Goal: Task Accomplishment & Management: Manage account settings

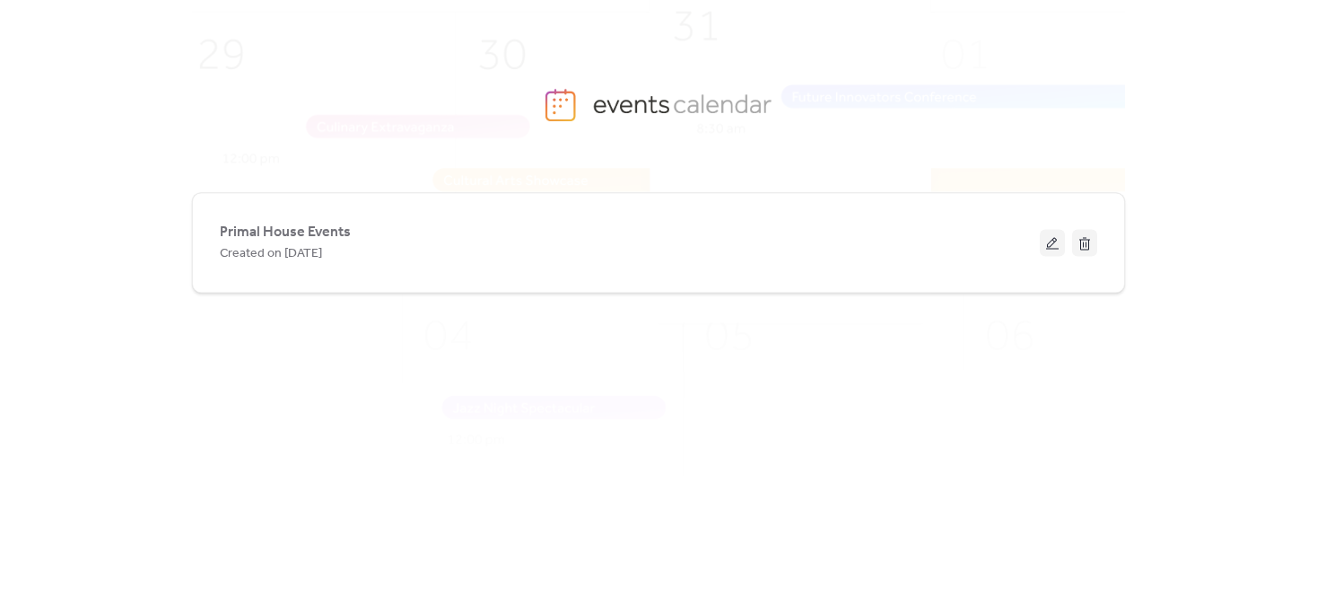
click at [1054, 238] on button at bounding box center [1052, 242] width 25 height 27
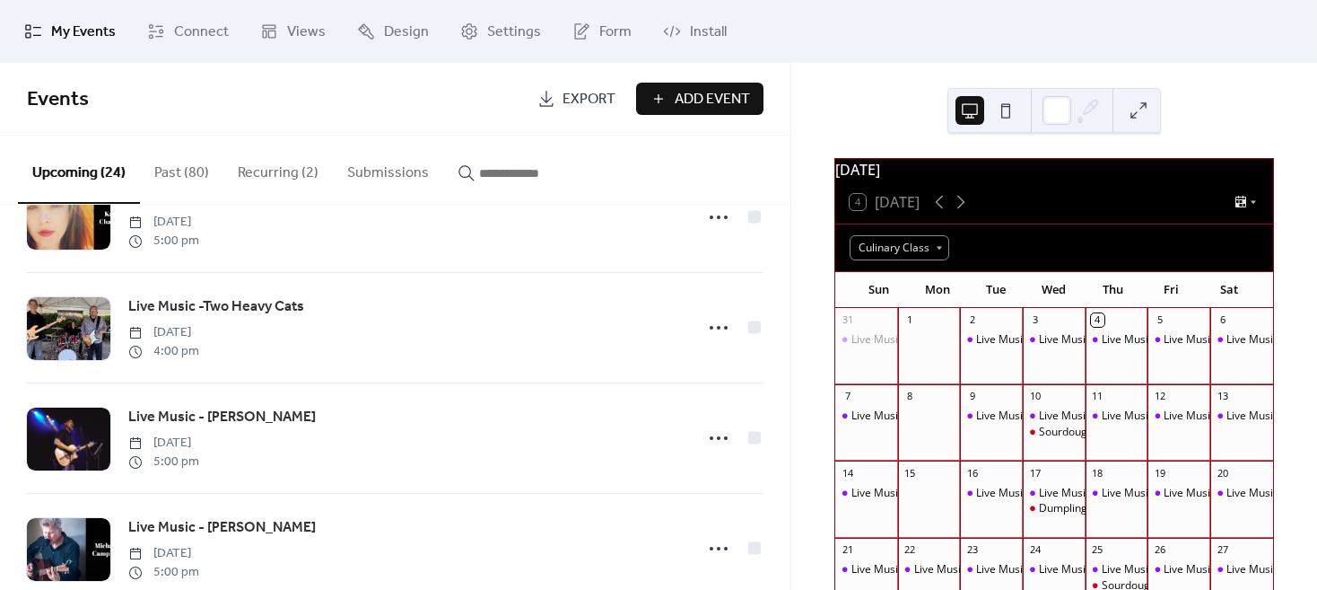
scroll to position [1615, 0]
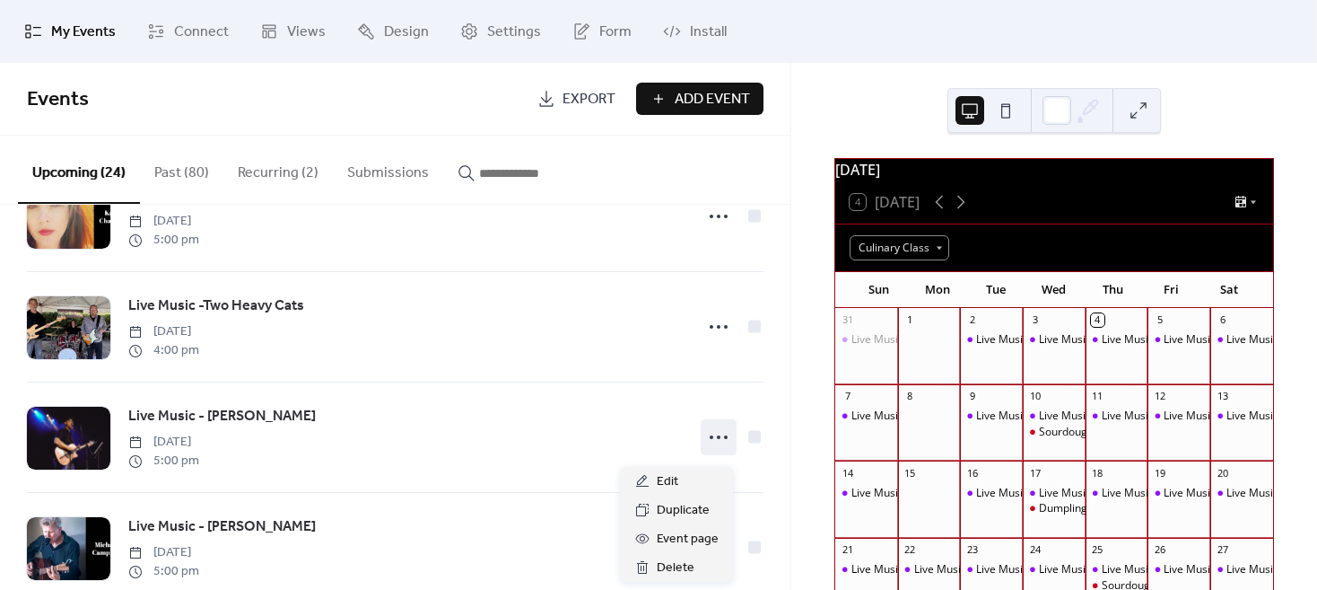
click at [710, 447] on icon at bounding box center [718, 437] width 29 height 29
click at [672, 564] on span "Delete" at bounding box center [676, 568] width 38 height 22
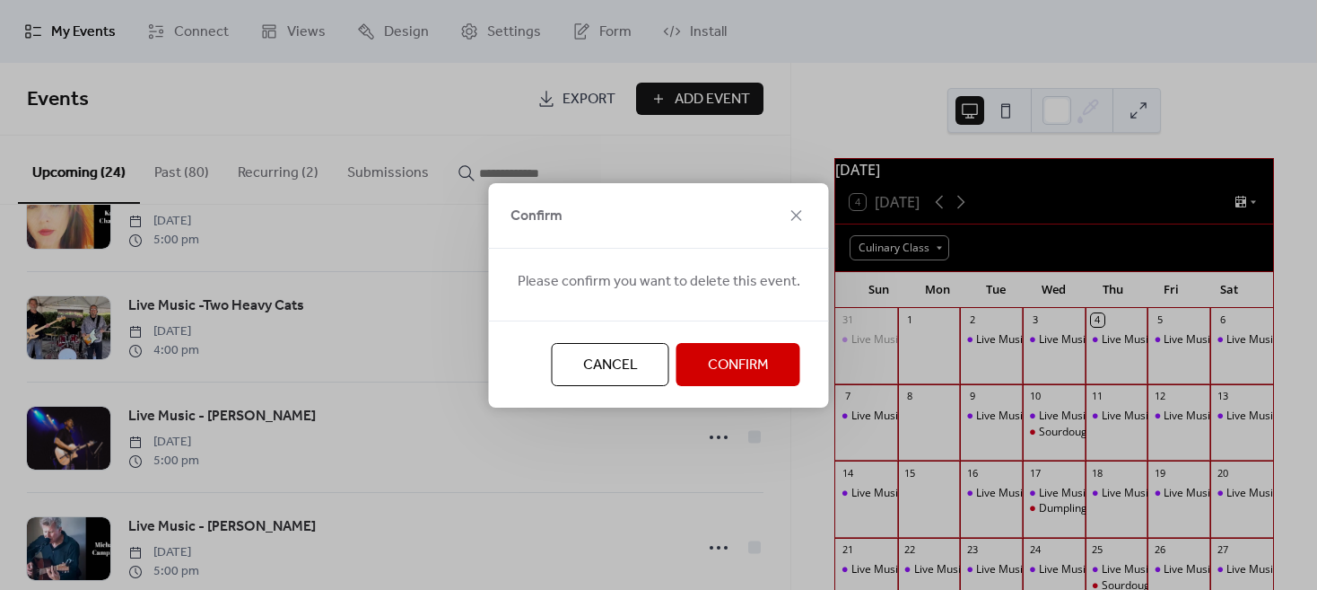
click at [722, 374] on span "Confirm" at bounding box center [738, 365] width 61 height 22
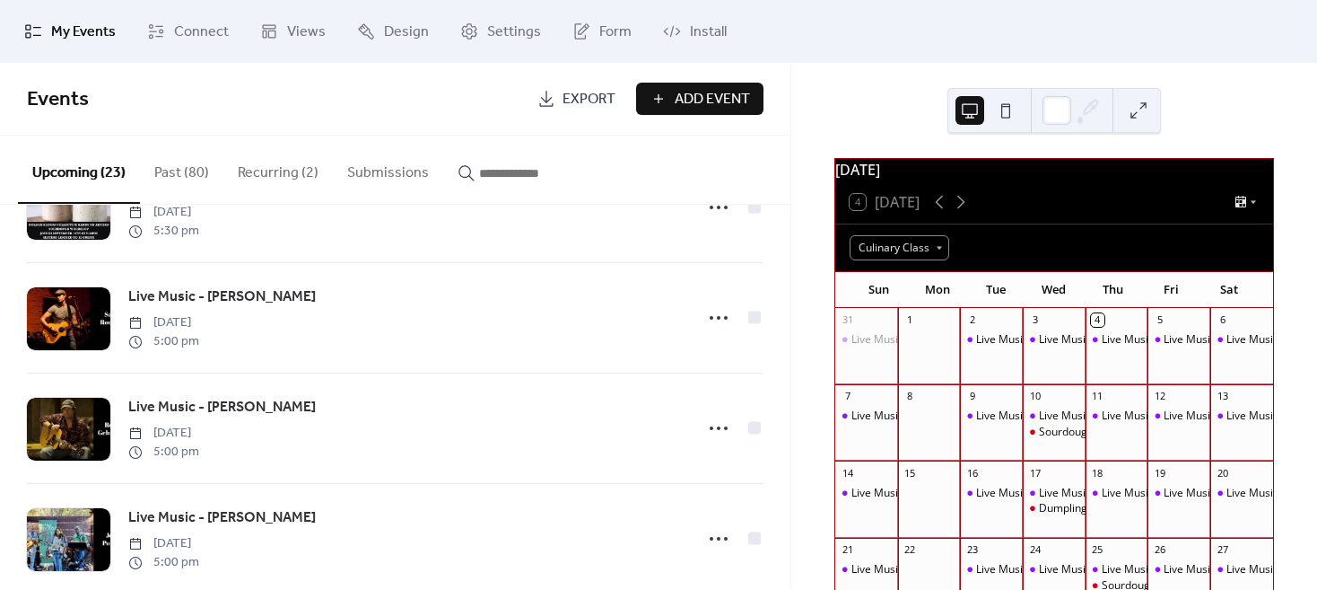
scroll to position [628, 0]
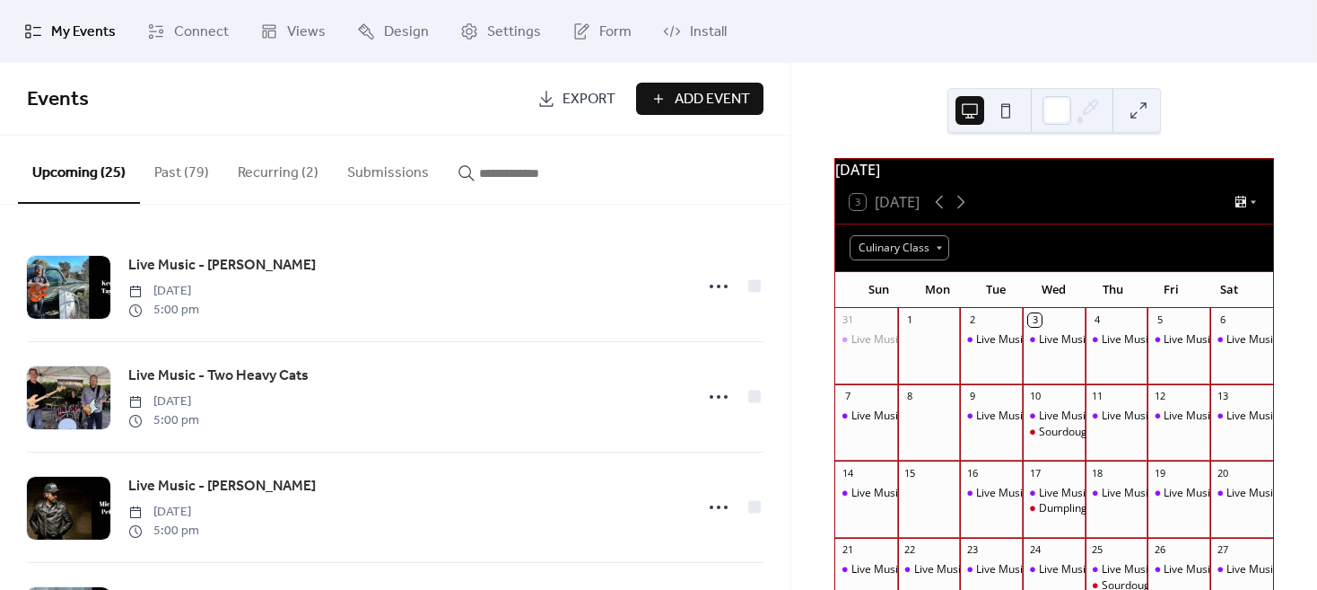
click at [1055, 440] on div "Sourdough Starter Class" at bounding box center [1100, 431] width 122 height 15
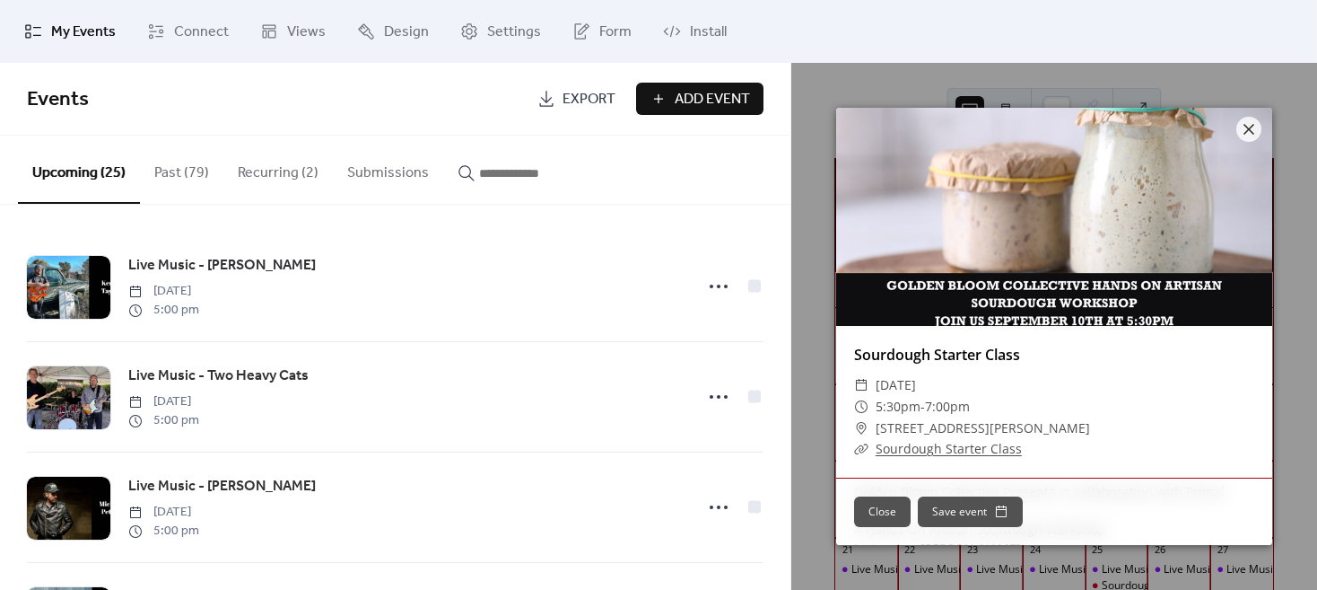
click at [939, 442] on link "Sourdough Starter Class" at bounding box center [949, 448] width 146 height 17
click at [1260, 126] on div at bounding box center [1249, 129] width 25 height 25
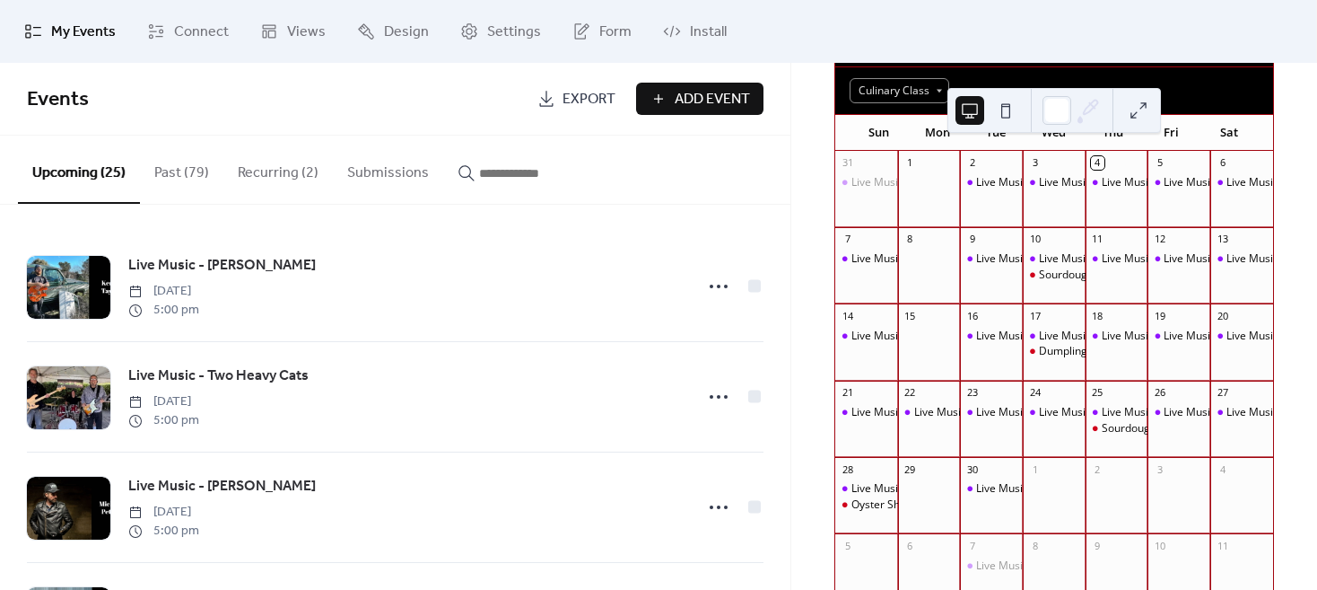
scroll to position [179, 0]
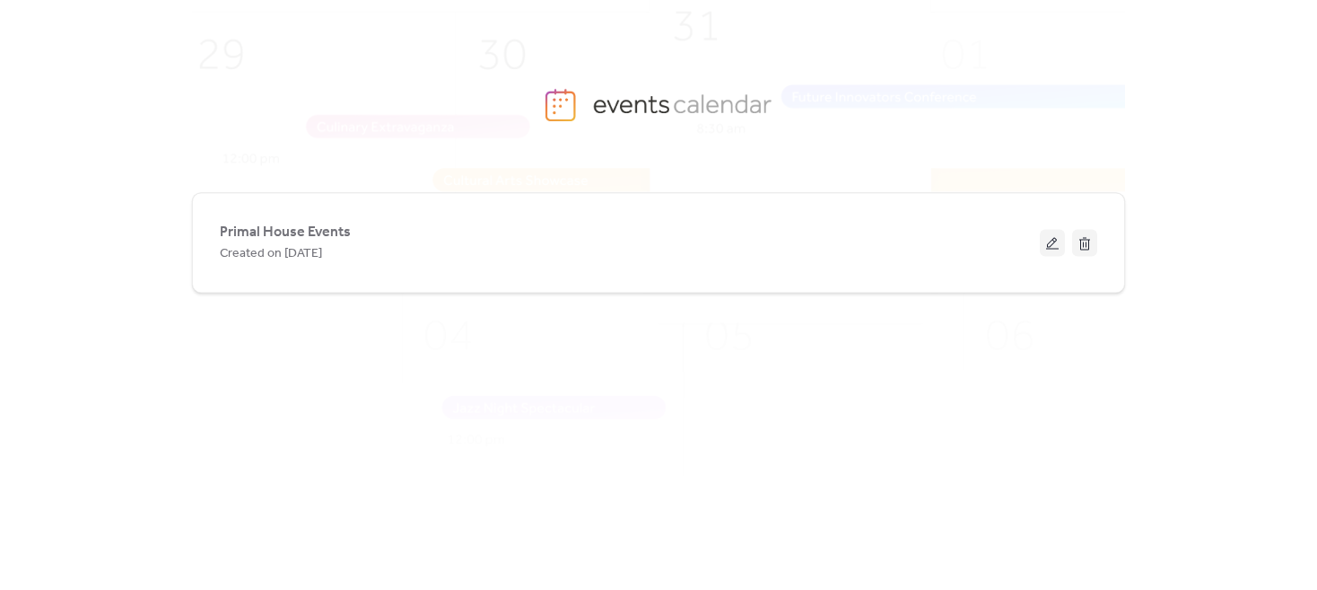
click at [1056, 235] on button at bounding box center [1052, 242] width 25 height 27
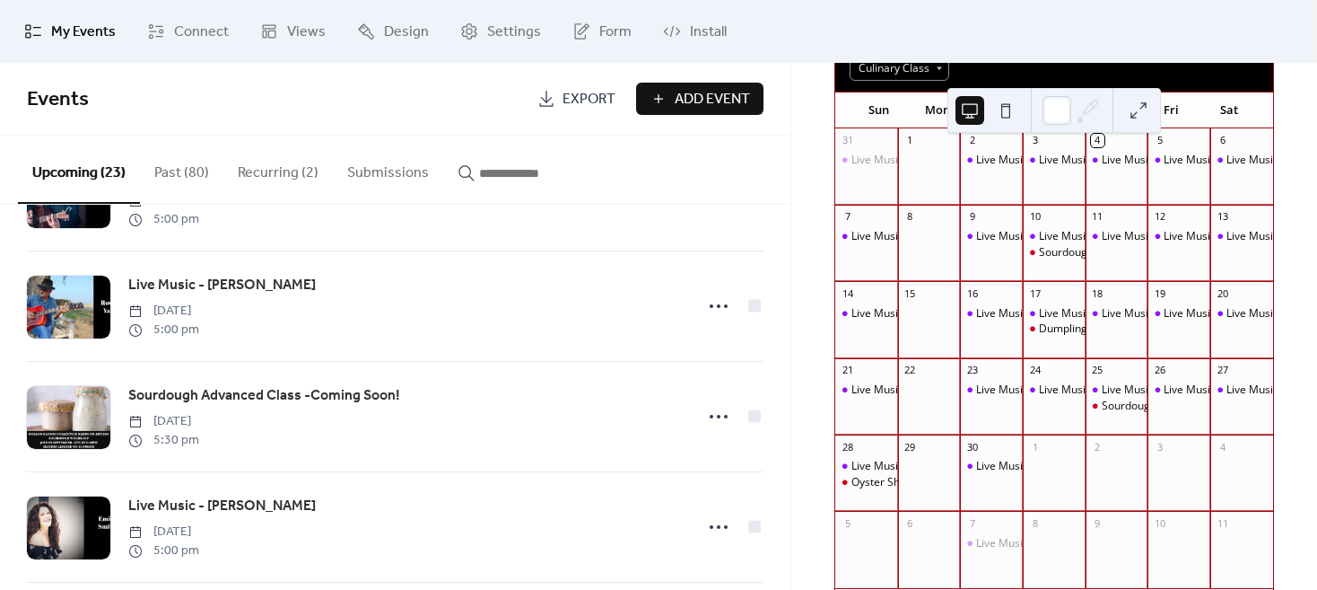
scroll to position [1885, 0]
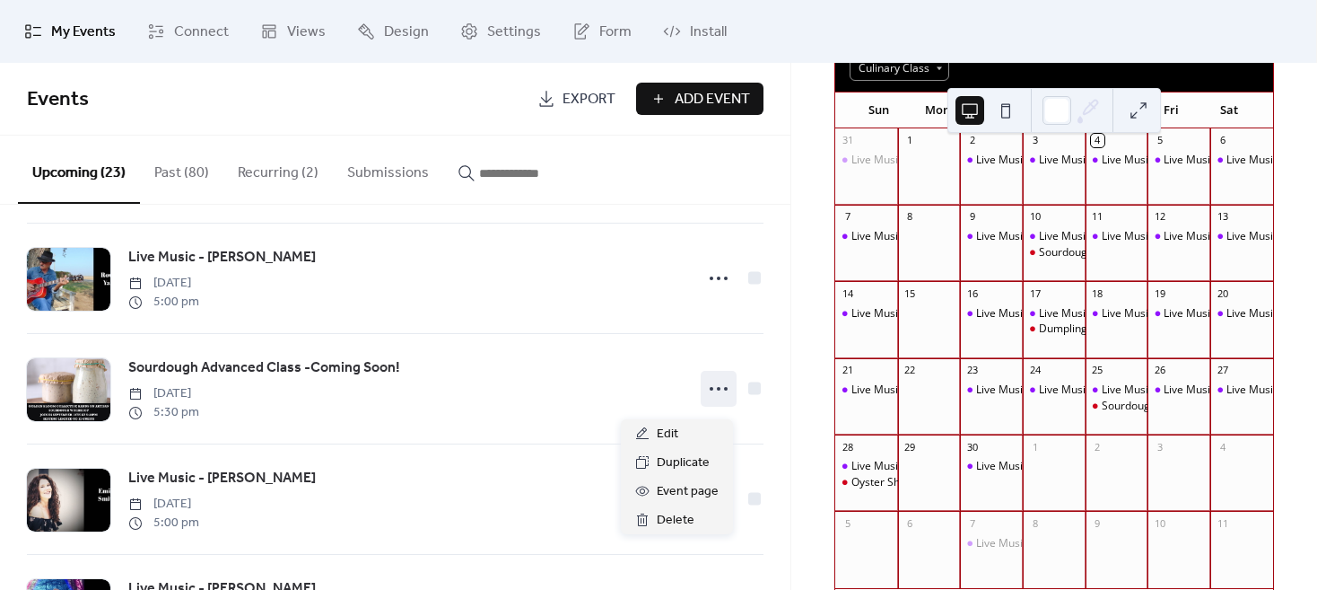
click at [709, 398] on icon at bounding box center [718, 388] width 29 height 29
click at [671, 437] on span "Edit" at bounding box center [668, 435] width 22 height 22
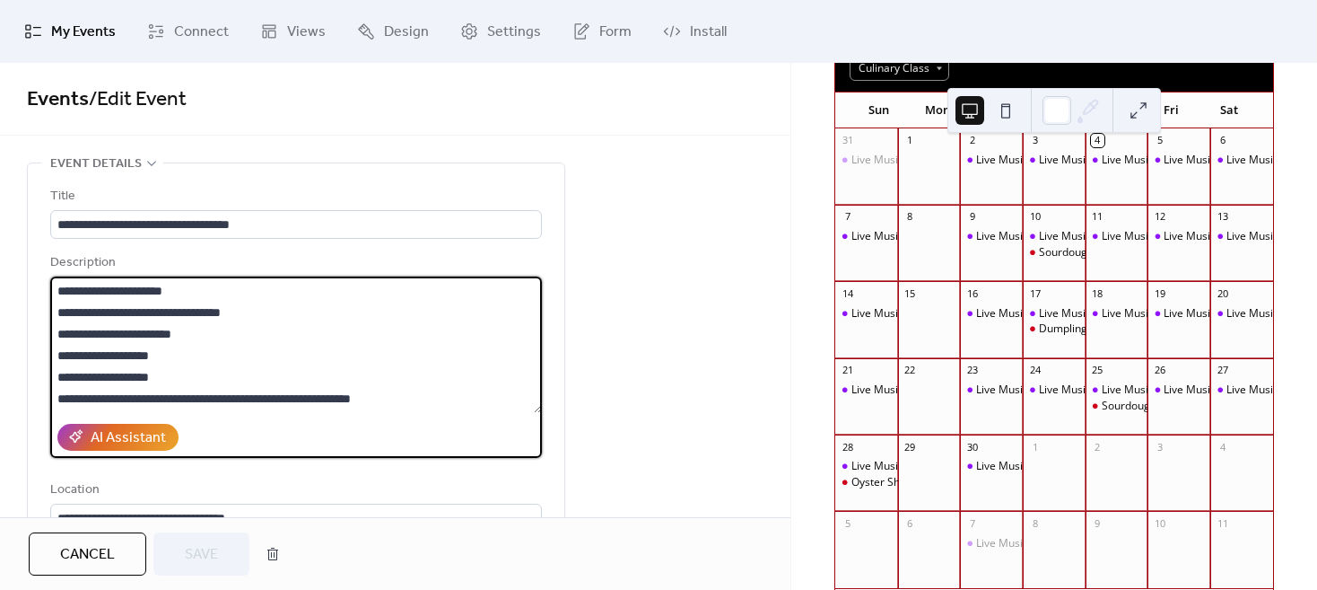
click at [214, 372] on textarea "**********" at bounding box center [296, 344] width 492 height 136
type textarea "**********"
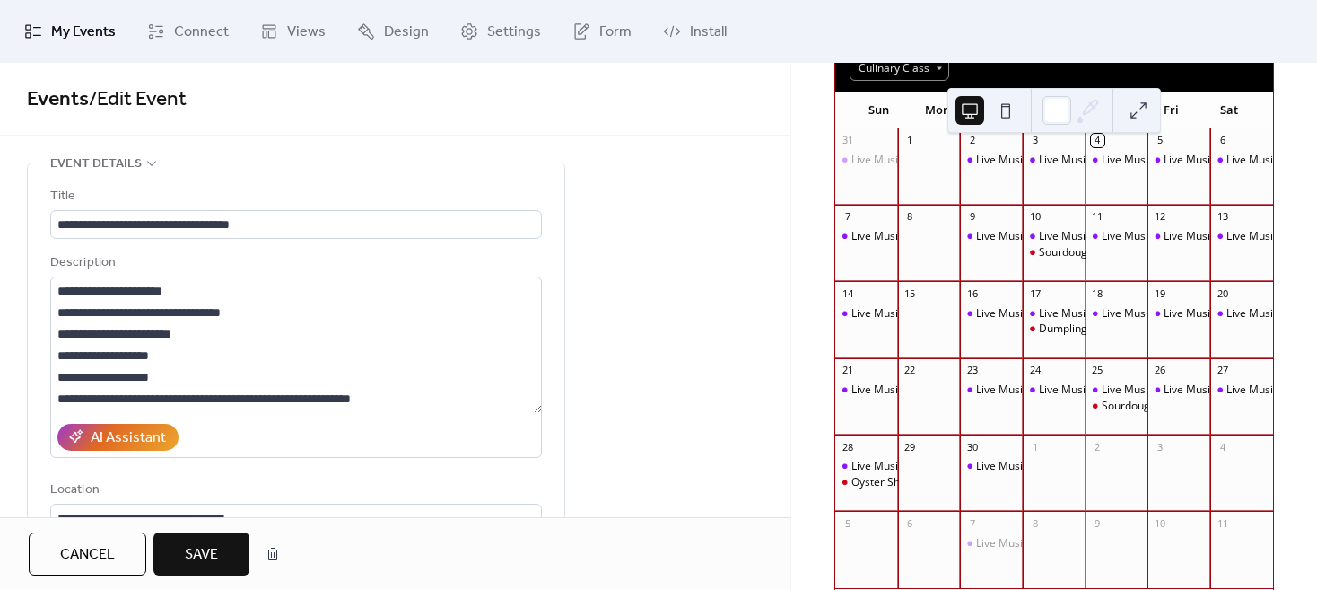
click at [199, 550] on span "Save" at bounding box center [201, 555] width 33 height 22
